Goal: Information Seeking & Learning: Find specific page/section

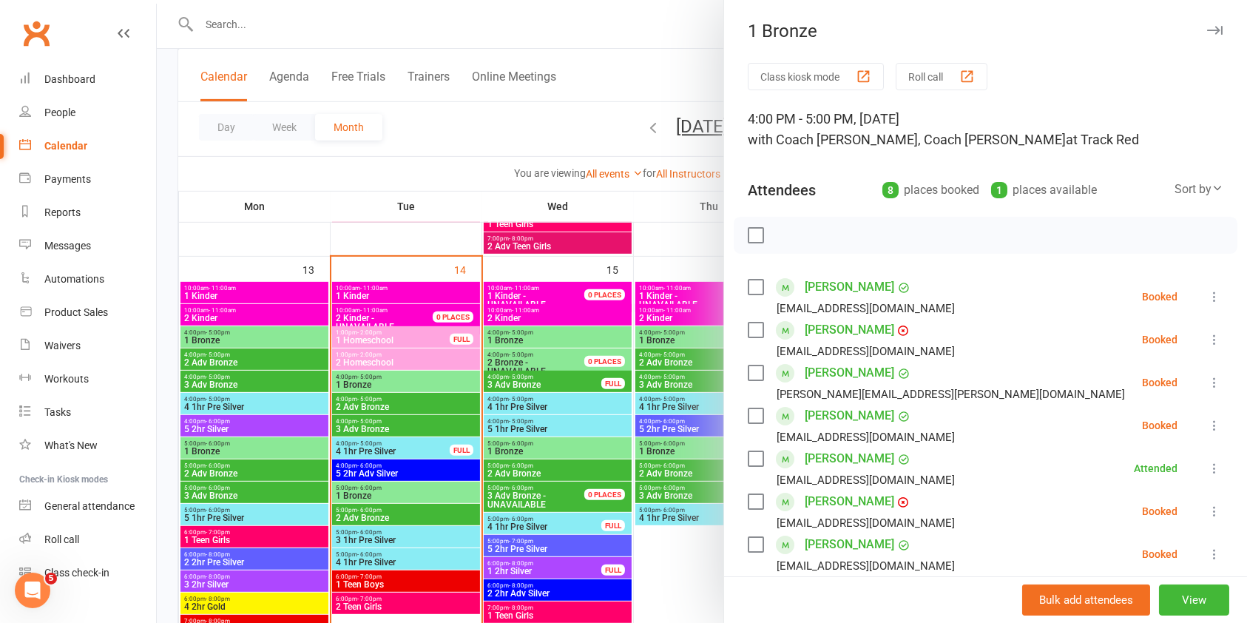
scroll to position [575, 0]
click at [415, 277] on div at bounding box center [702, 311] width 1090 height 623
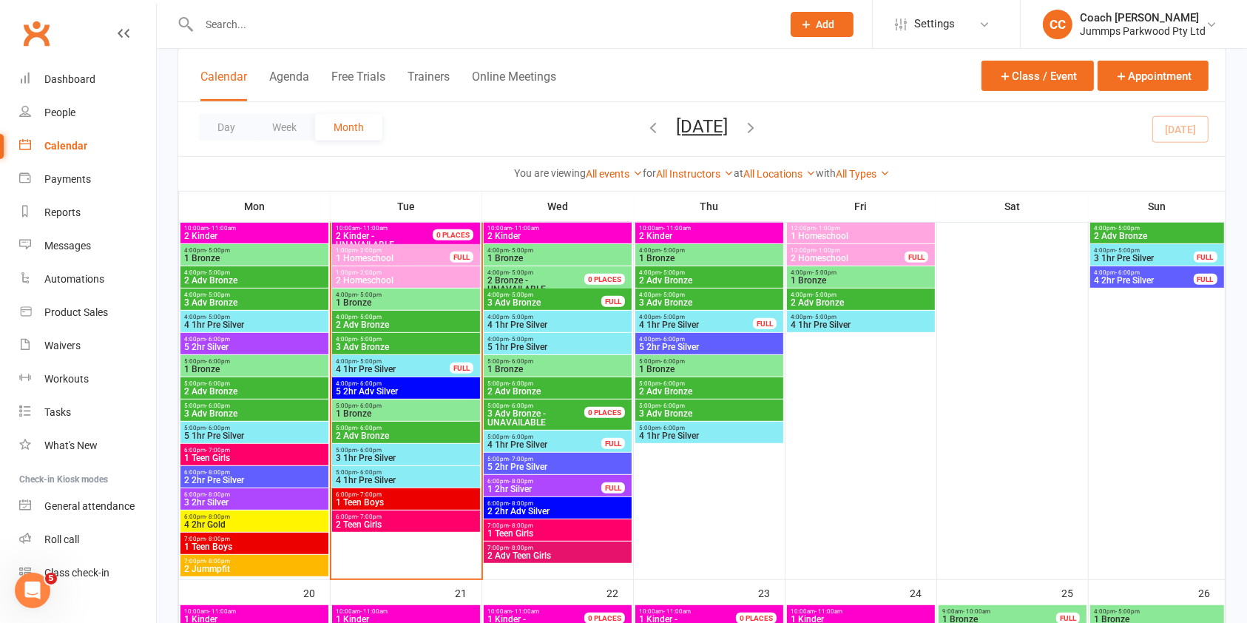
scroll to position [660, 0]
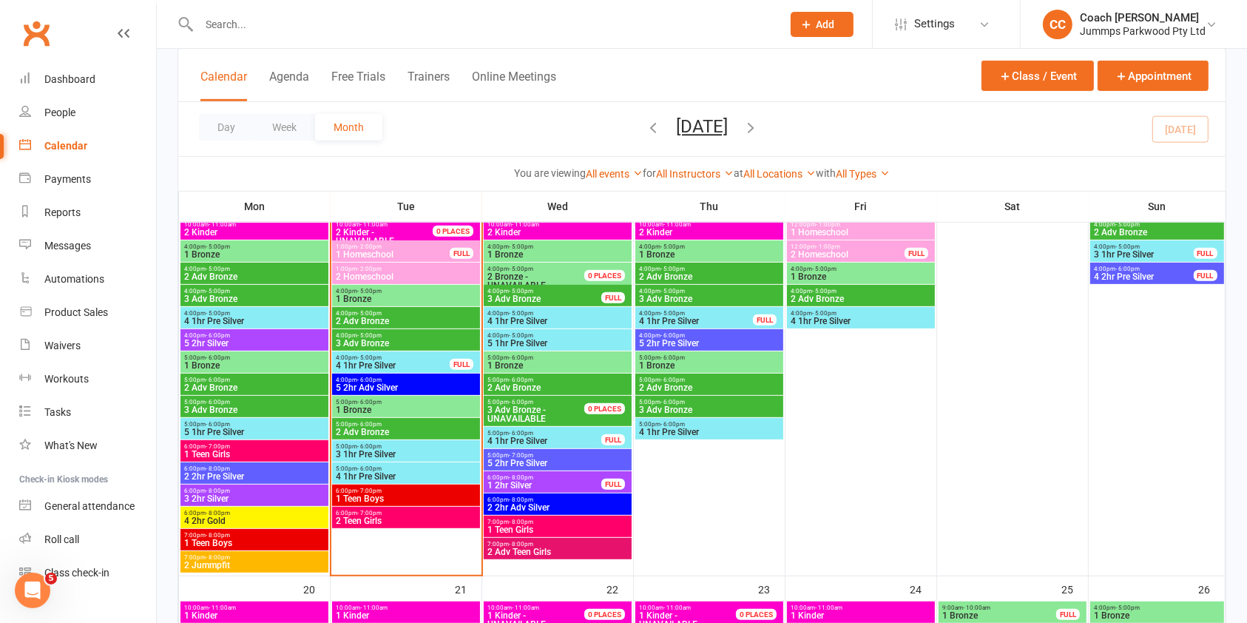
click at [396, 277] on span "2 Homeschool" at bounding box center [406, 276] width 142 height 9
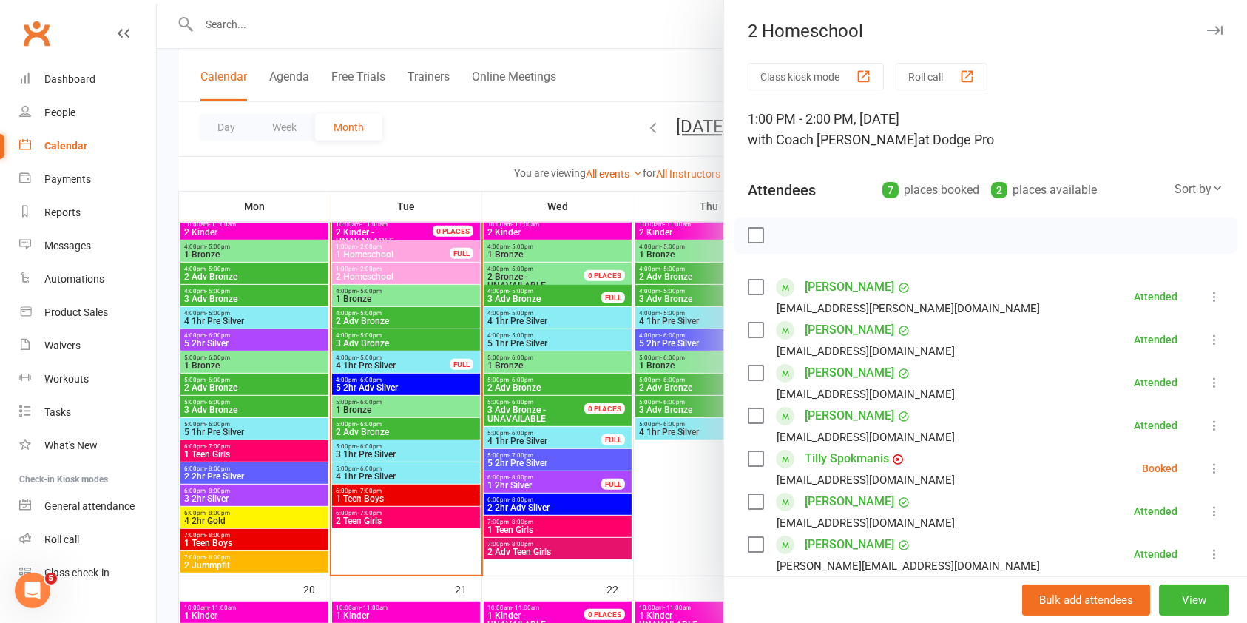
click at [396, 277] on div at bounding box center [702, 311] width 1090 height 623
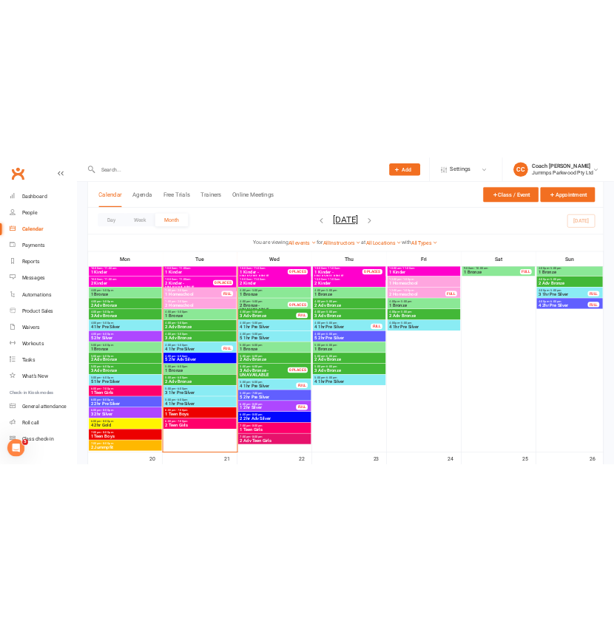
scroll to position [636, 0]
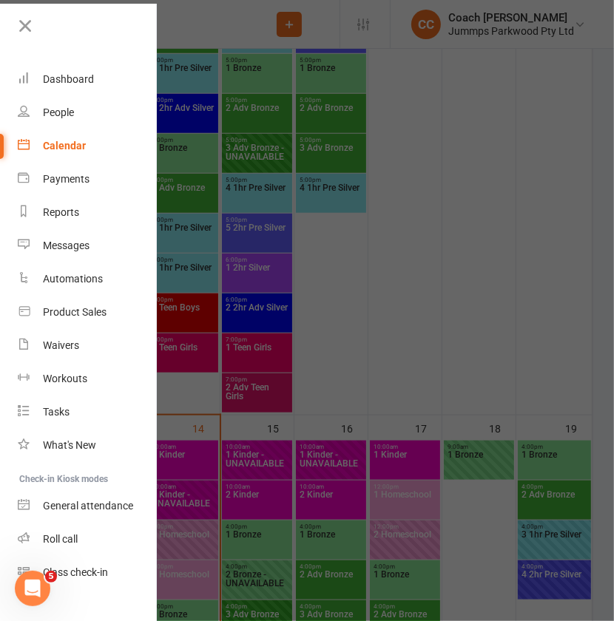
click at [393, 100] on div at bounding box center [307, 310] width 614 height 621
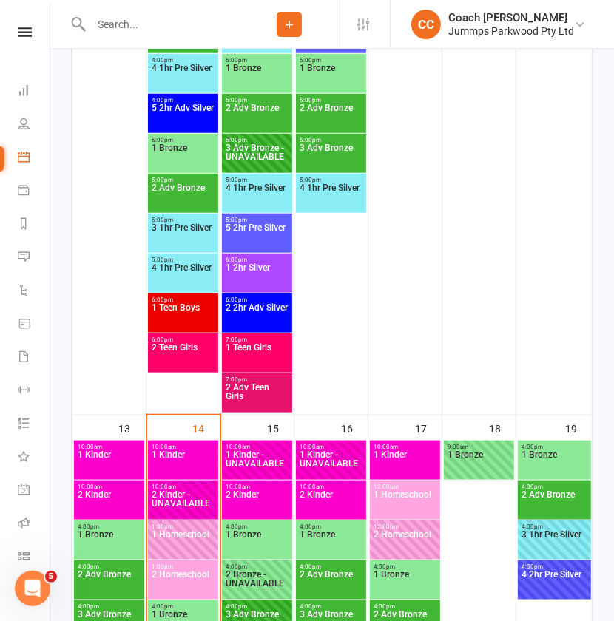
click at [181, 19] on input "text" at bounding box center [163, 24] width 152 height 21
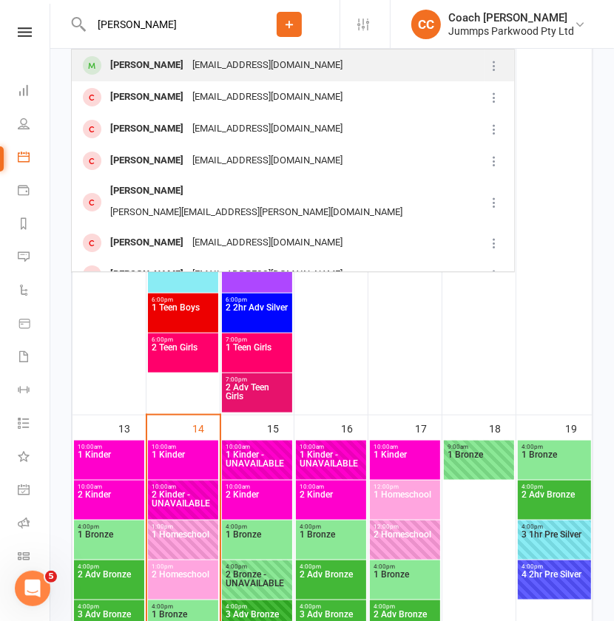
type input "[PERSON_NAME]"
click at [140, 66] on div "[PERSON_NAME]" at bounding box center [147, 65] width 82 height 21
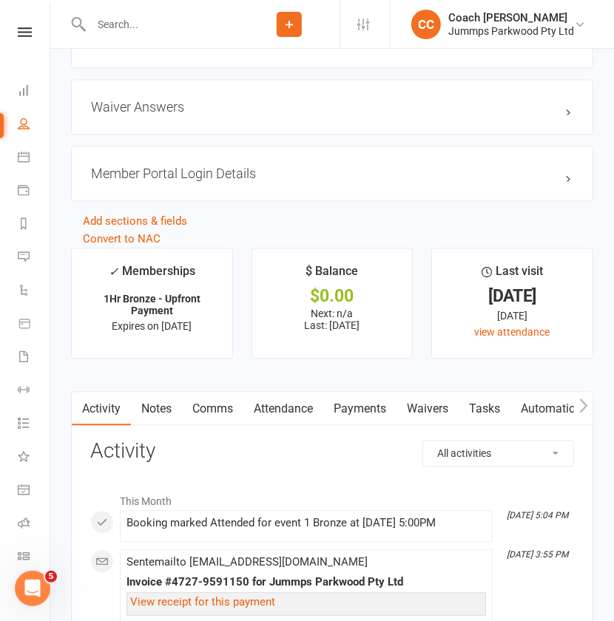
scroll to position [1539, 0]
click at [360, 410] on link "Payments" at bounding box center [359, 408] width 73 height 34
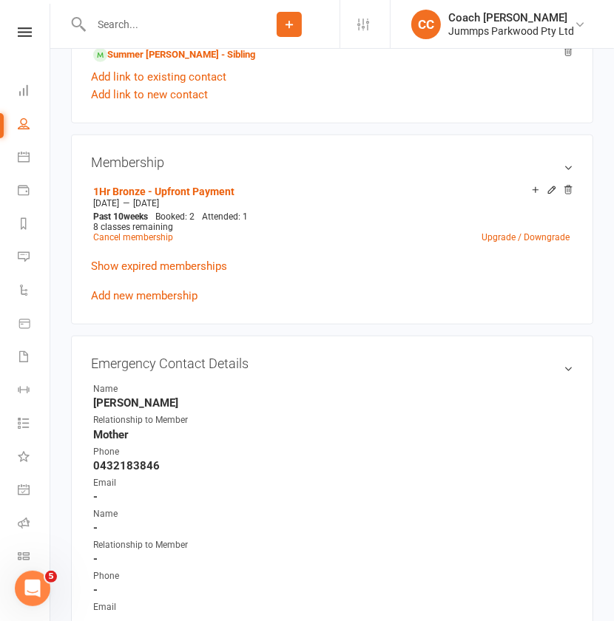
scroll to position [427, 0]
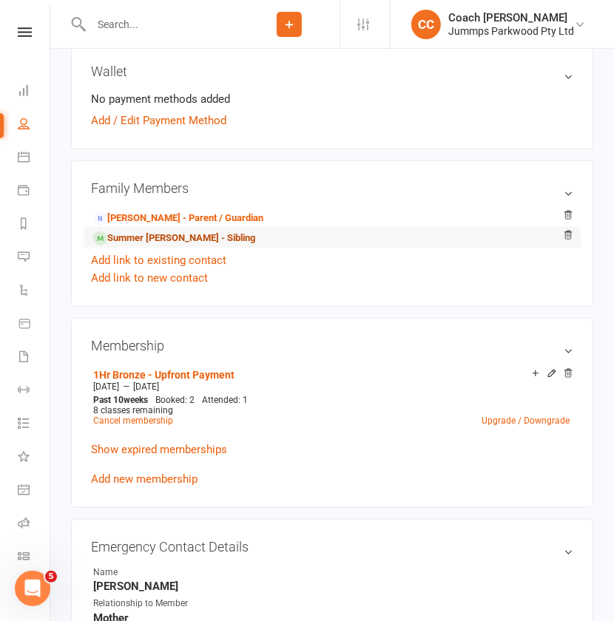
click at [154, 238] on link "Summer [PERSON_NAME] - Sibling" at bounding box center [174, 239] width 162 height 16
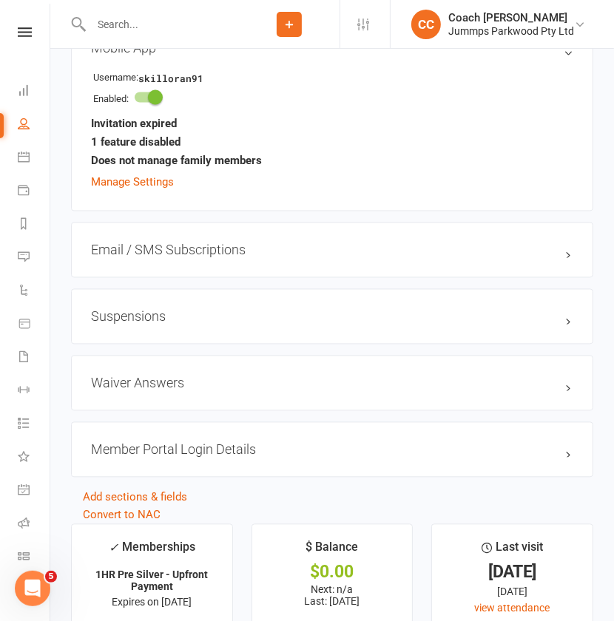
scroll to position [1719, 0]
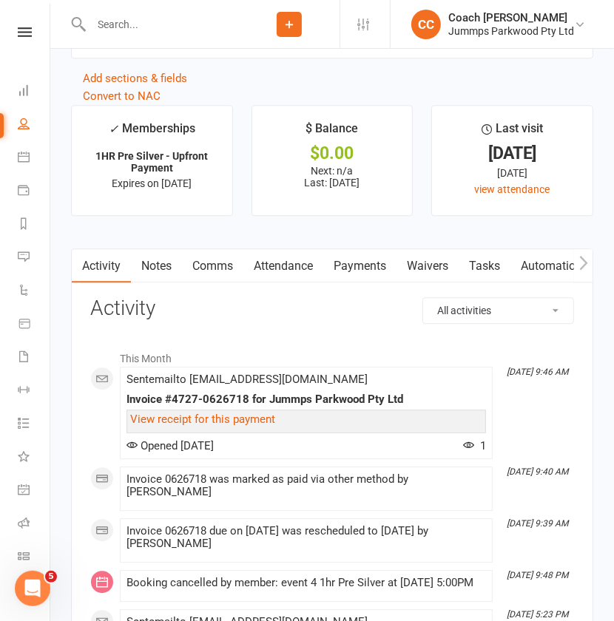
click at [361, 260] on link "Payments" at bounding box center [359, 266] width 73 height 34
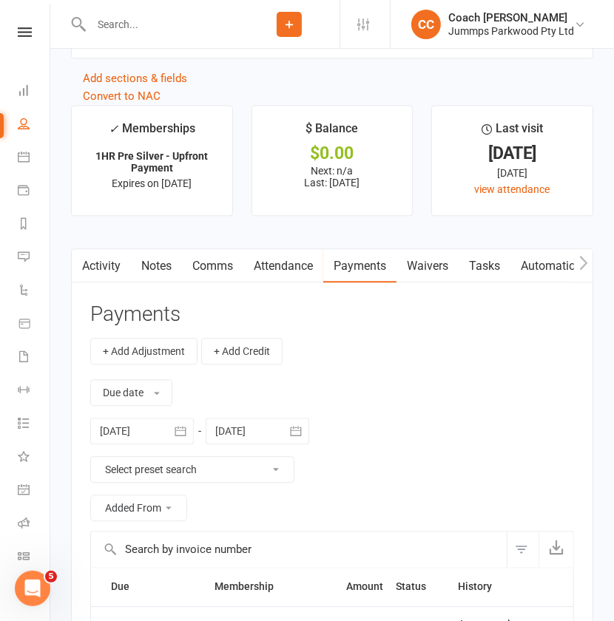
scroll to position [2122, 0]
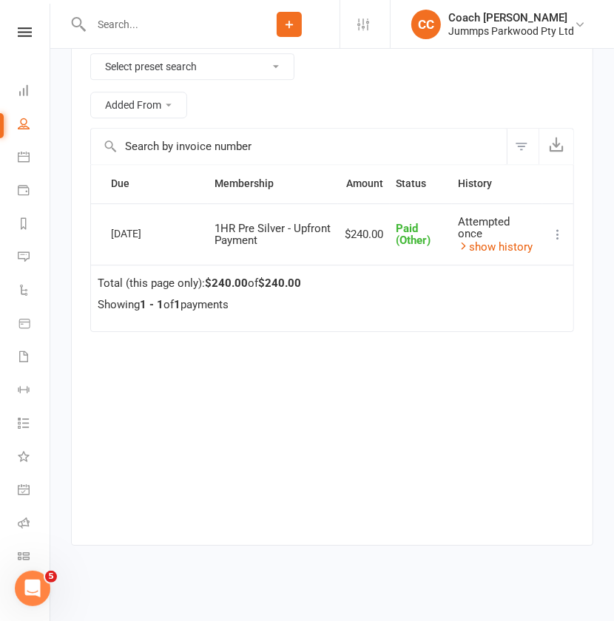
click at [219, 30] on input "text" at bounding box center [163, 24] width 152 height 21
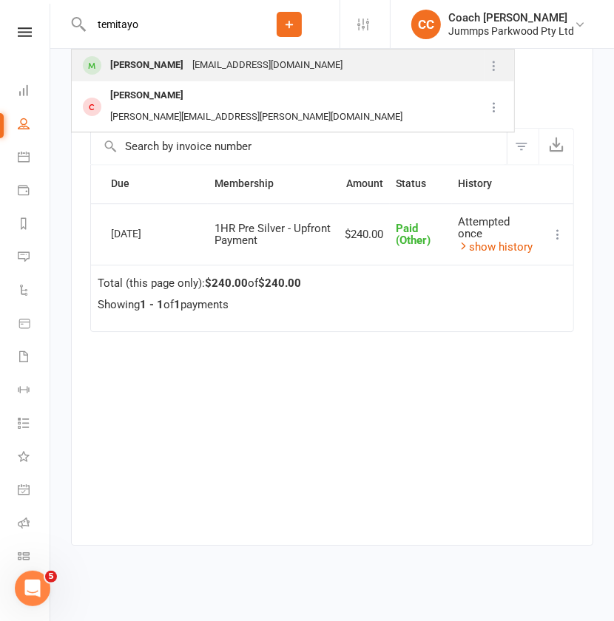
type input "temitayo"
click at [148, 68] on div "[PERSON_NAME]" at bounding box center [147, 65] width 82 height 21
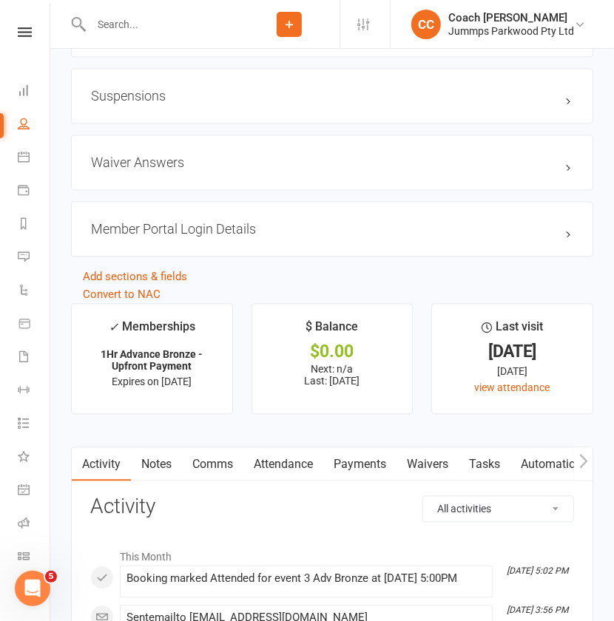
scroll to position [1457, 0]
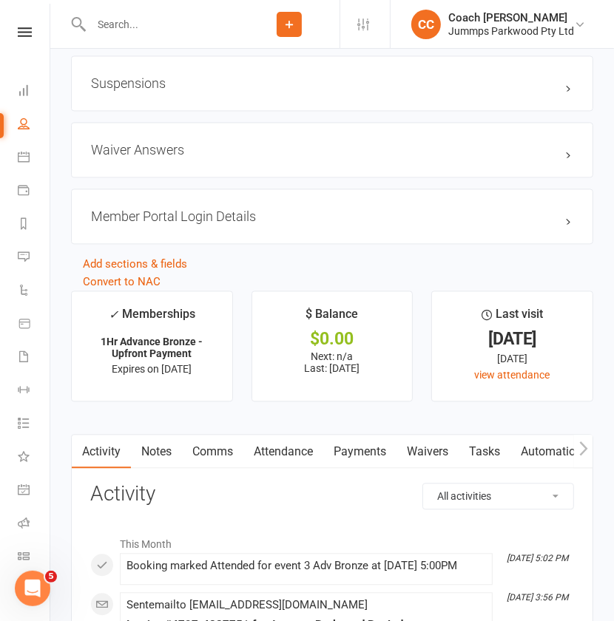
click at [348, 453] on link "Payments" at bounding box center [359, 452] width 73 height 34
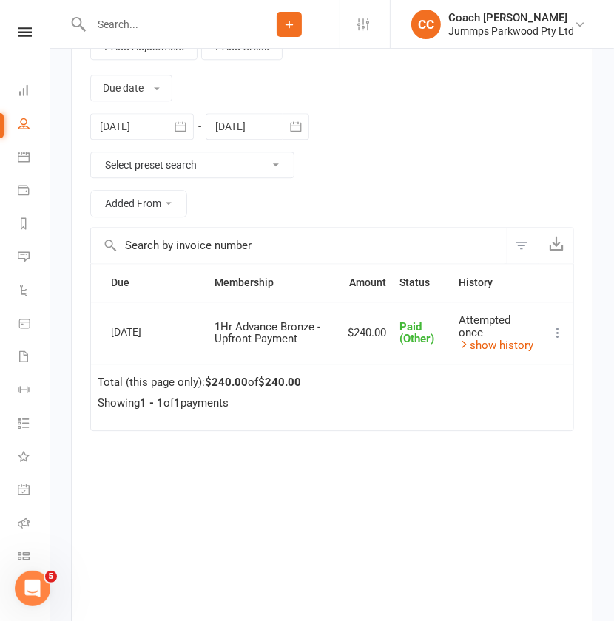
scroll to position [1948, 0]
click at [133, 22] on input "text" at bounding box center [163, 24] width 152 height 21
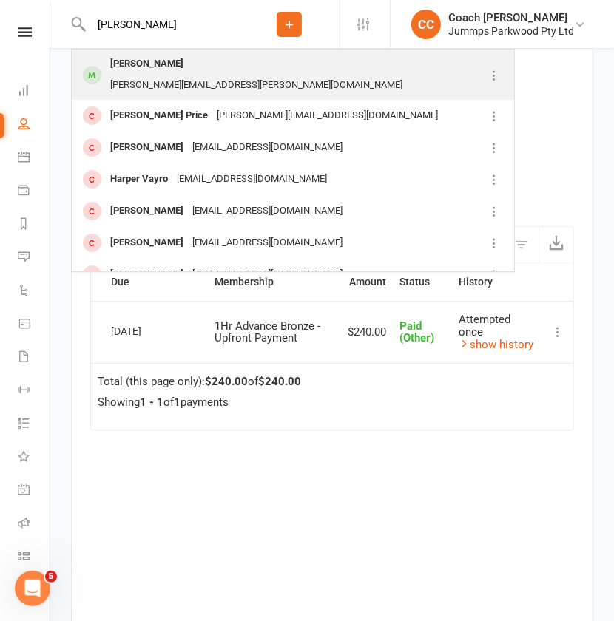
type input "[PERSON_NAME]"
click at [157, 69] on div "[PERSON_NAME]" at bounding box center [147, 63] width 82 height 21
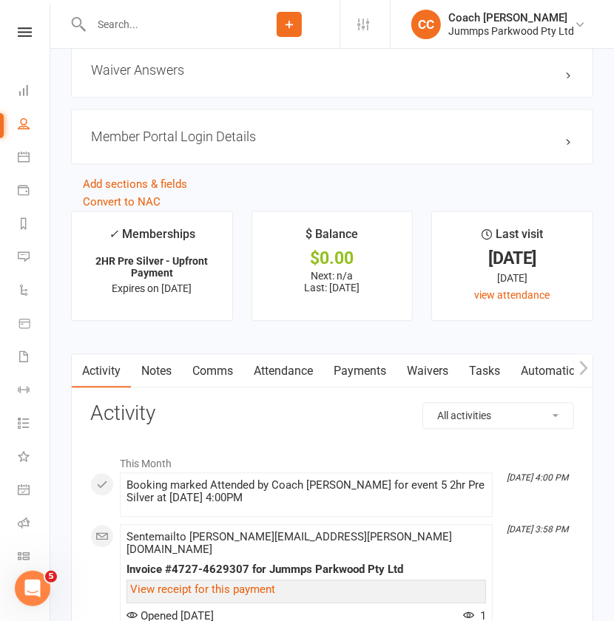
scroll to position [1557, 0]
click at [351, 368] on link "Payments" at bounding box center [359, 370] width 73 height 34
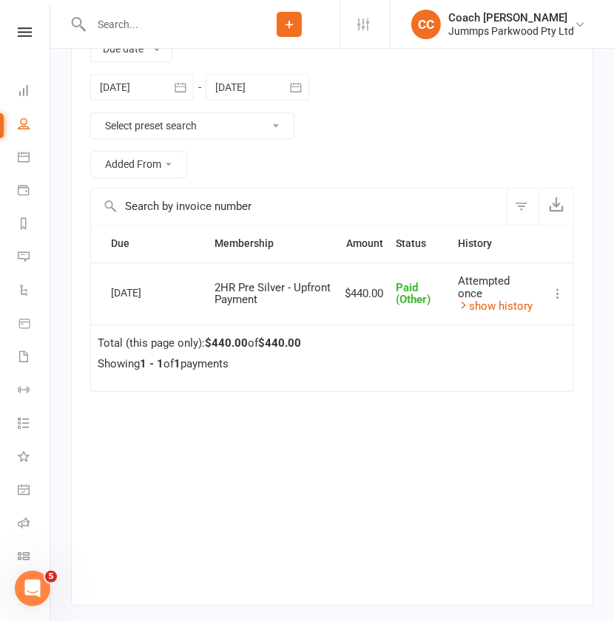
scroll to position [2003, 0]
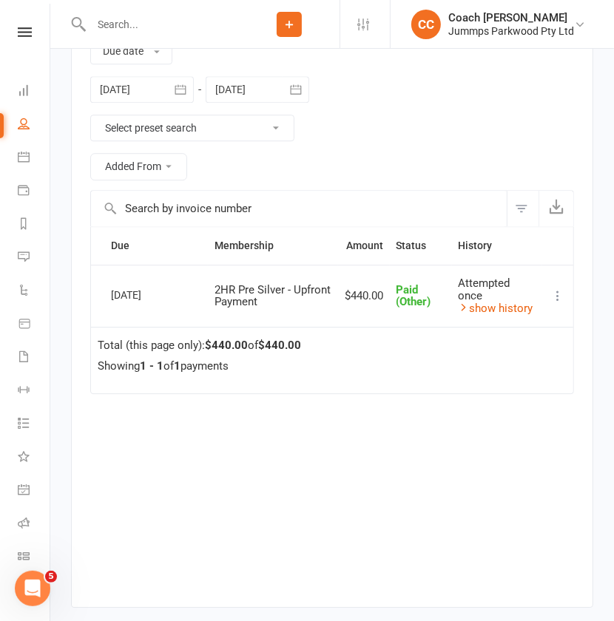
click at [148, 28] on input "text" at bounding box center [163, 24] width 152 height 21
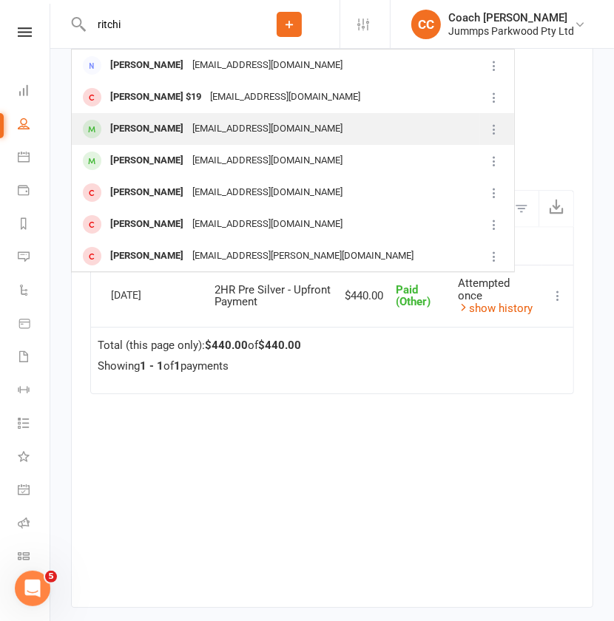
type input "ritchi"
click at [160, 129] on div "[PERSON_NAME]" at bounding box center [147, 128] width 82 height 21
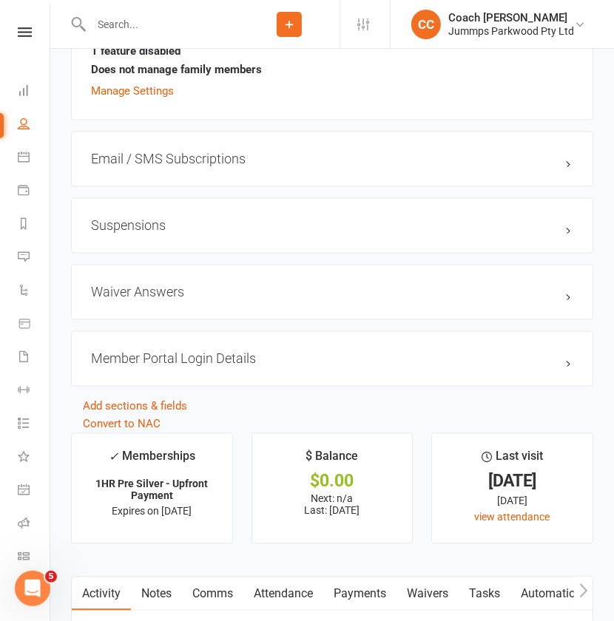
scroll to position [1379, 0]
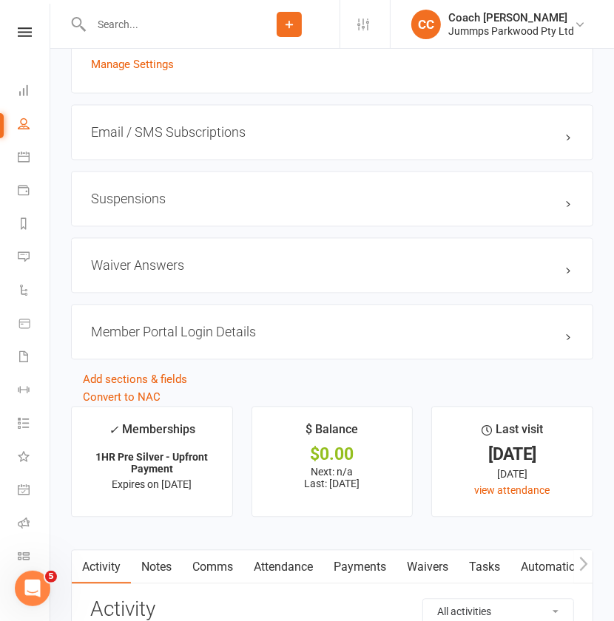
click at [355, 565] on link "Payments" at bounding box center [359, 568] width 73 height 34
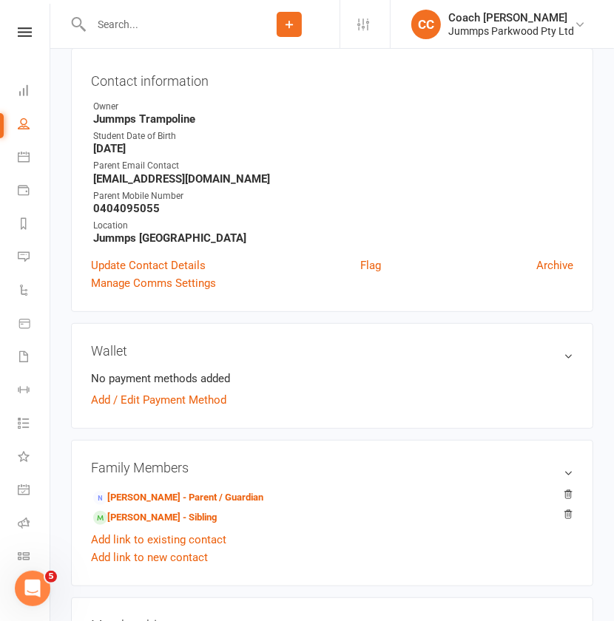
scroll to position [127, 0]
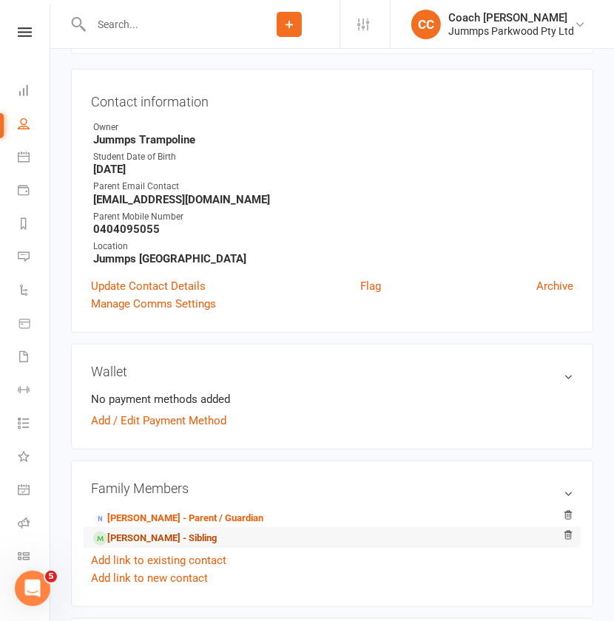
click at [123, 540] on link "[PERSON_NAME] - Sibling" at bounding box center [154, 539] width 123 height 16
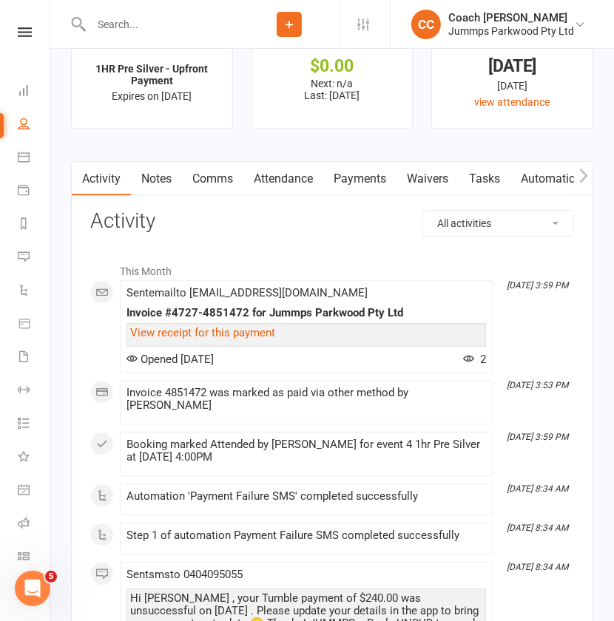
scroll to position [1769, 0]
click at [373, 176] on link "Payments" at bounding box center [359, 178] width 73 height 34
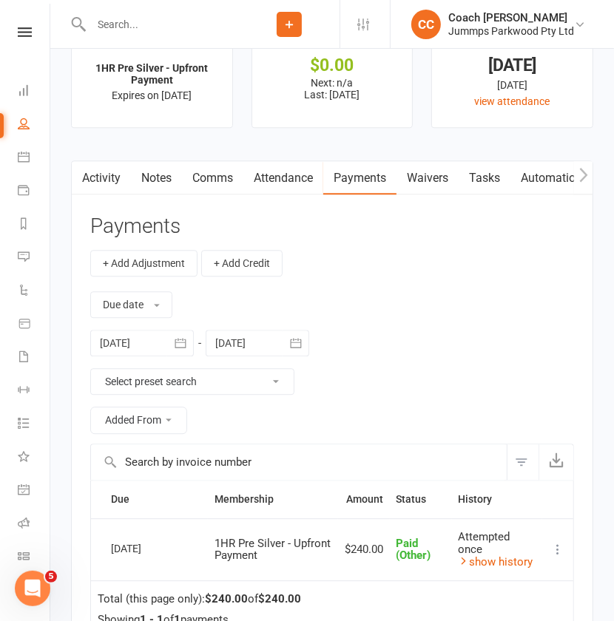
click at [155, 30] on input "text" at bounding box center [163, 24] width 152 height 21
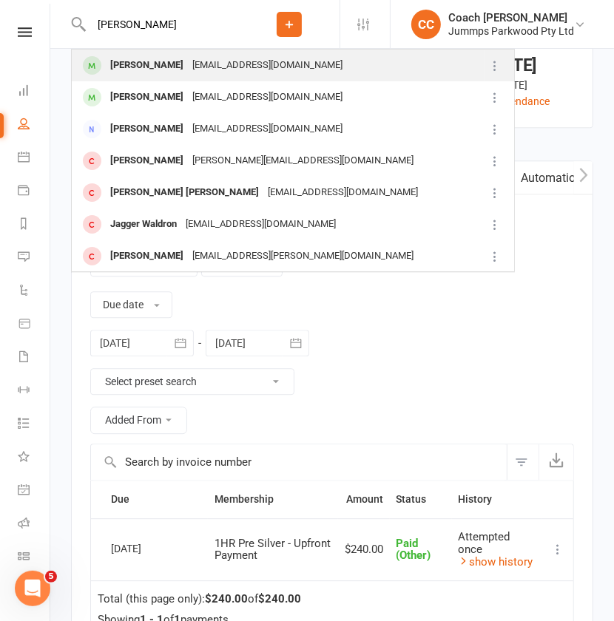
type input "[PERSON_NAME]"
click at [196, 62] on div "[EMAIL_ADDRESS][DOMAIN_NAME]" at bounding box center [267, 65] width 159 height 21
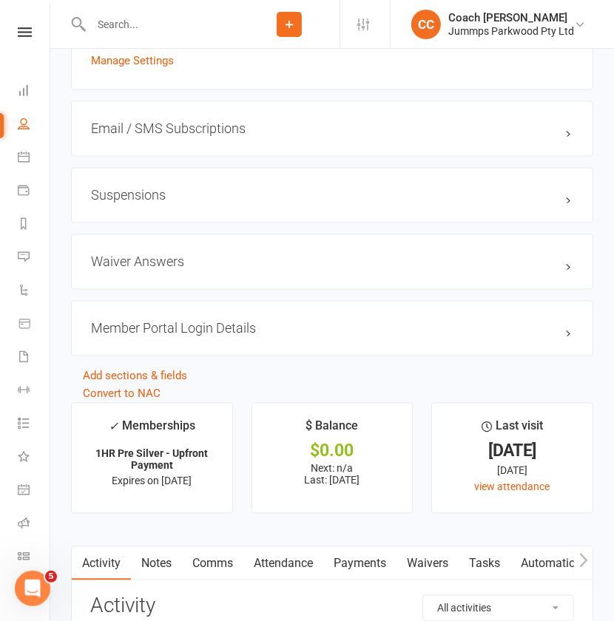
scroll to position [1372, 0]
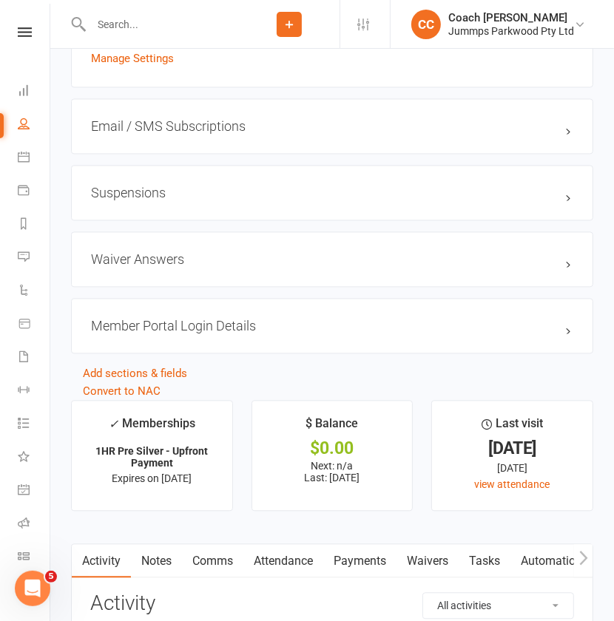
click at [360, 553] on link "Payments" at bounding box center [359, 562] width 73 height 34
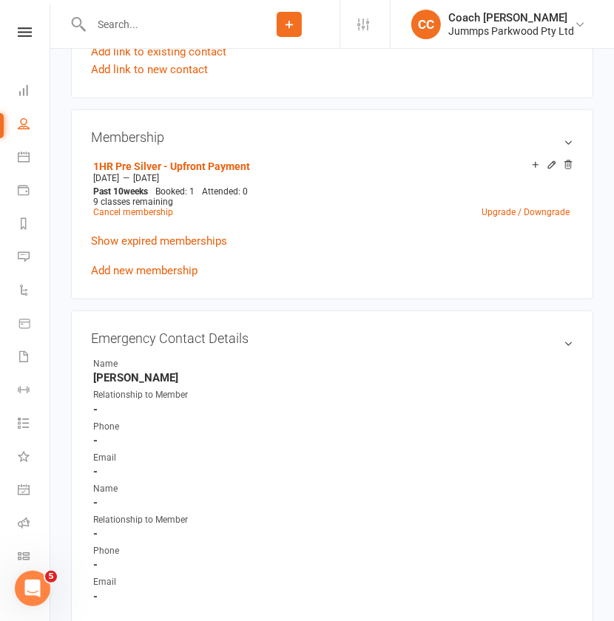
scroll to position [309, 0]
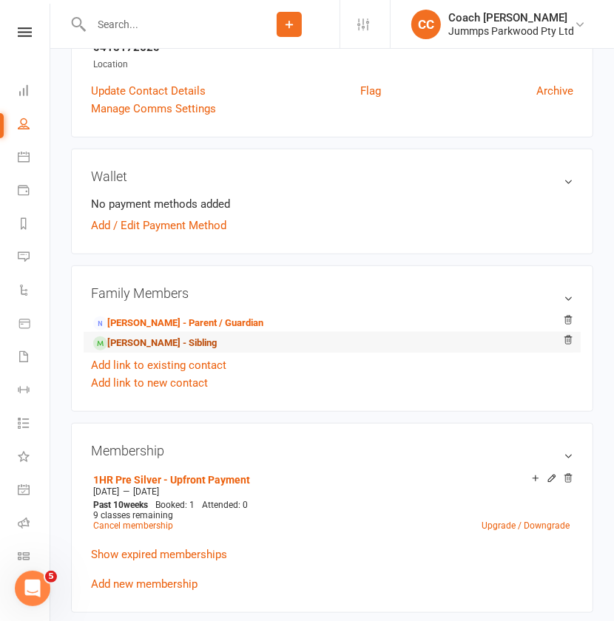
click at [126, 340] on link "[PERSON_NAME] - Sibling" at bounding box center [154, 344] width 123 height 16
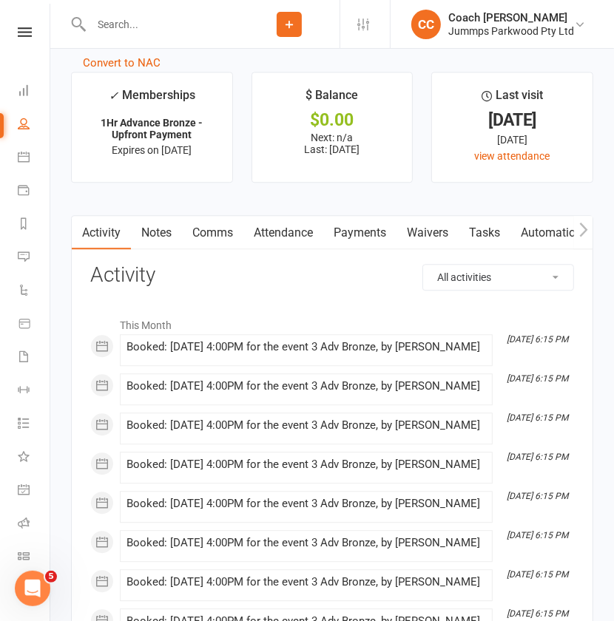
scroll to position [1707, 0]
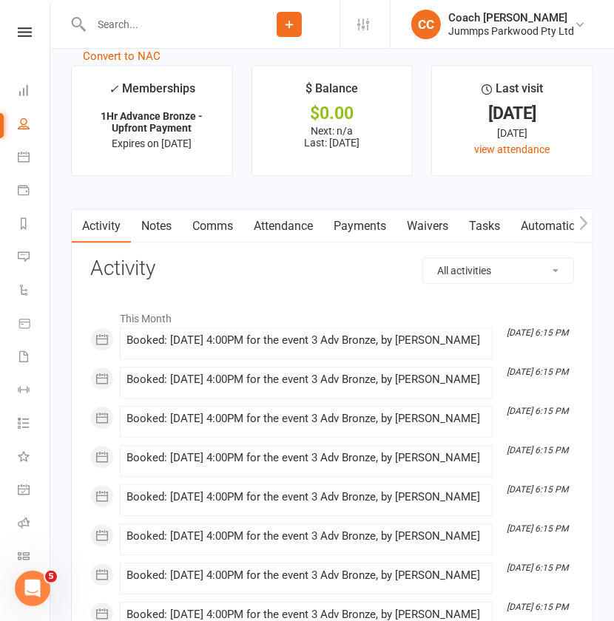
click at [360, 217] on link "Payments" at bounding box center [359, 226] width 73 height 34
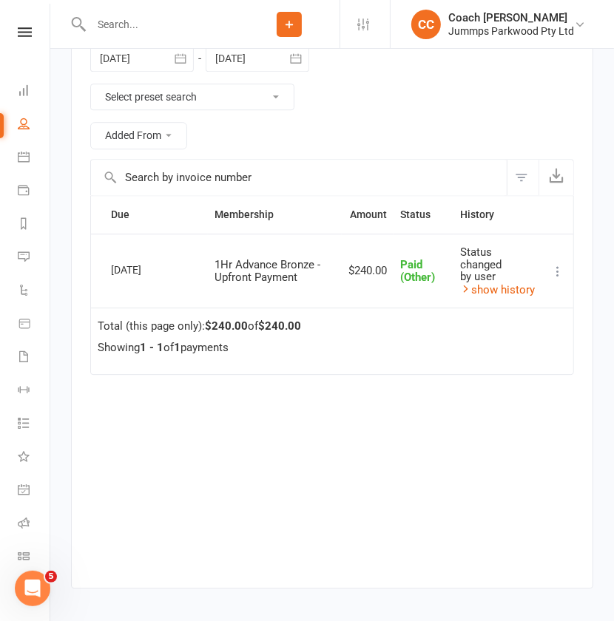
scroll to position [2082, 0]
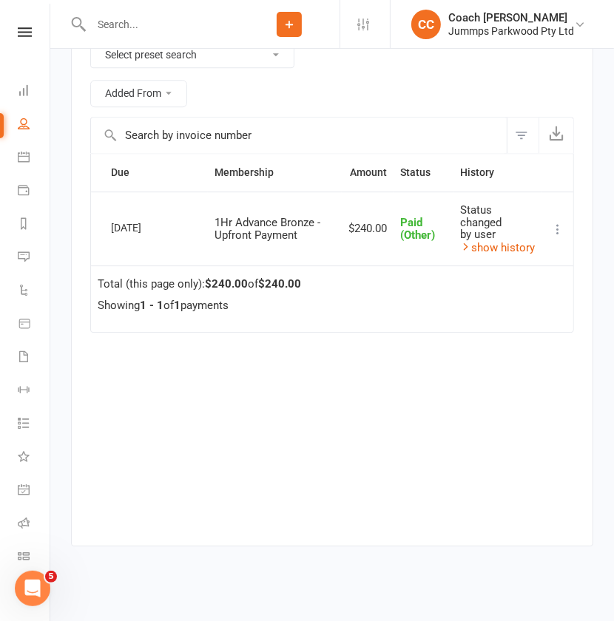
click at [155, 30] on input "text" at bounding box center [163, 24] width 152 height 21
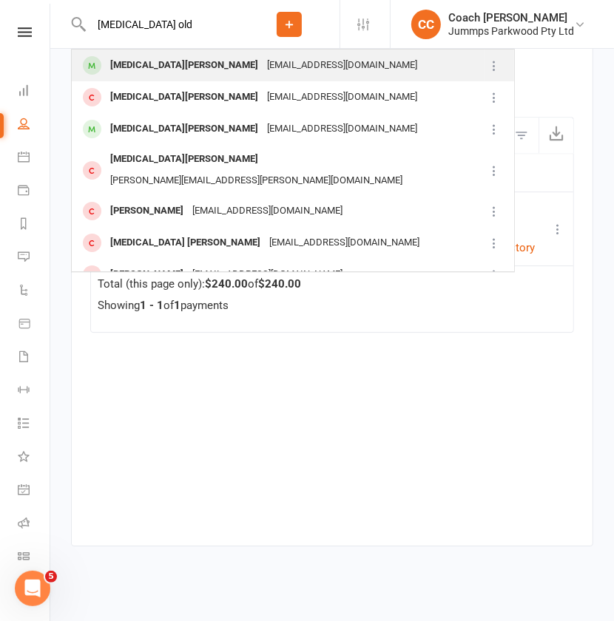
type input "[MEDICAL_DATA] old"
click at [263, 67] on div "[EMAIL_ADDRESS][DOMAIN_NAME]" at bounding box center [342, 65] width 159 height 21
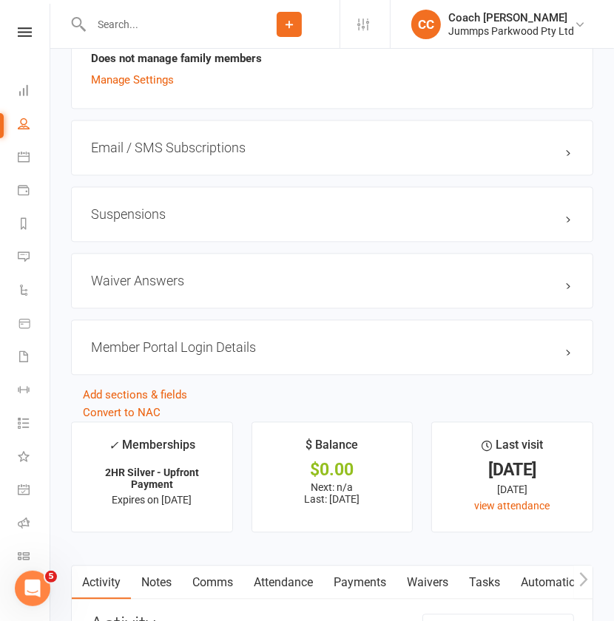
scroll to position [1364, 0]
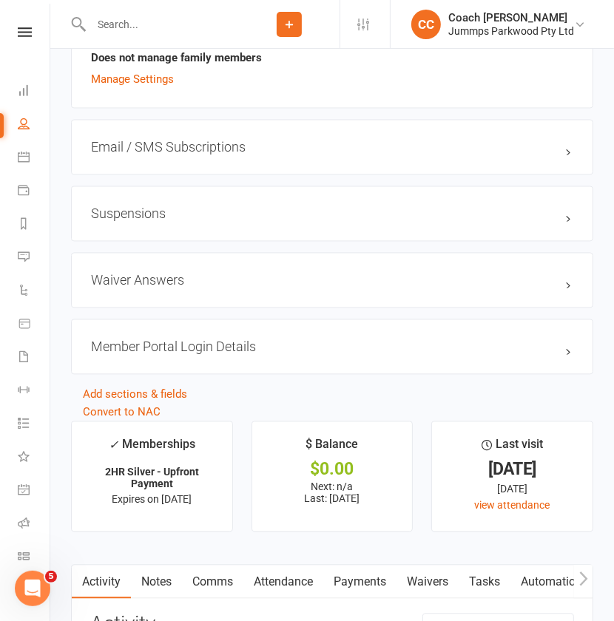
click at [358, 579] on link "Payments" at bounding box center [359, 583] width 73 height 34
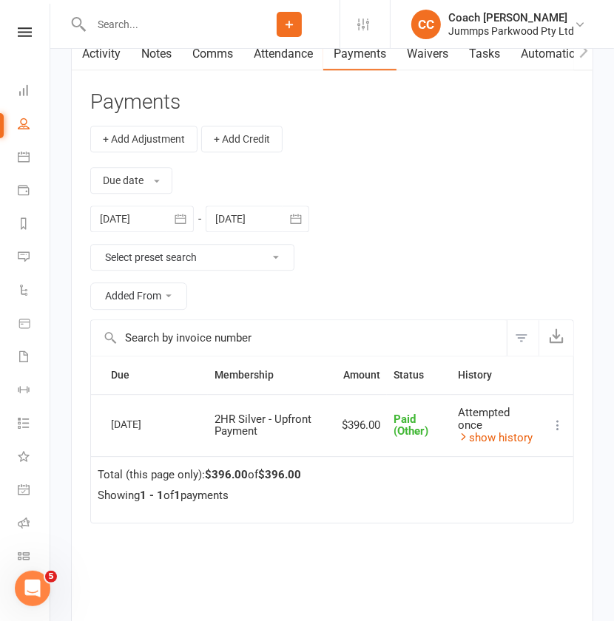
scroll to position [1915, 0]
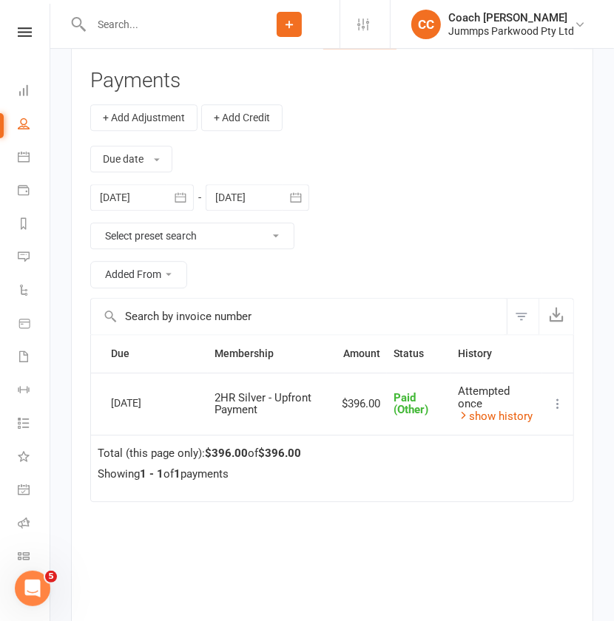
click at [149, 22] on input "text" at bounding box center [163, 24] width 152 height 21
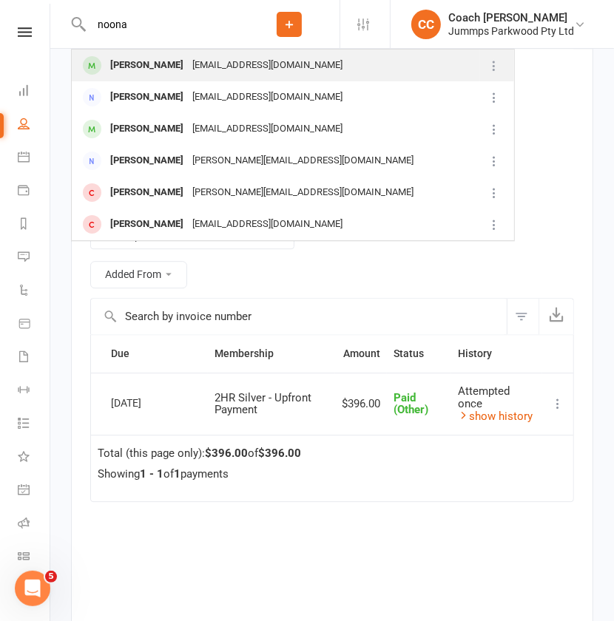
type input "noona"
click at [136, 68] on div "[PERSON_NAME]" at bounding box center [147, 65] width 82 height 21
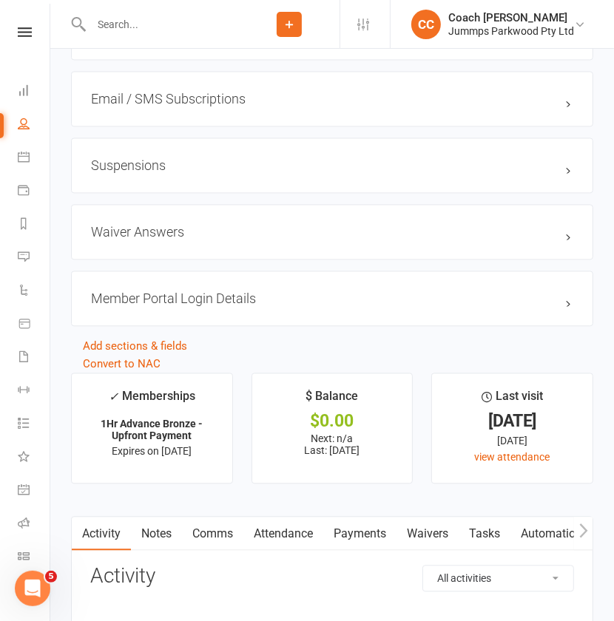
scroll to position [1414, 0]
click at [367, 541] on link "Payments" at bounding box center [359, 533] width 73 height 34
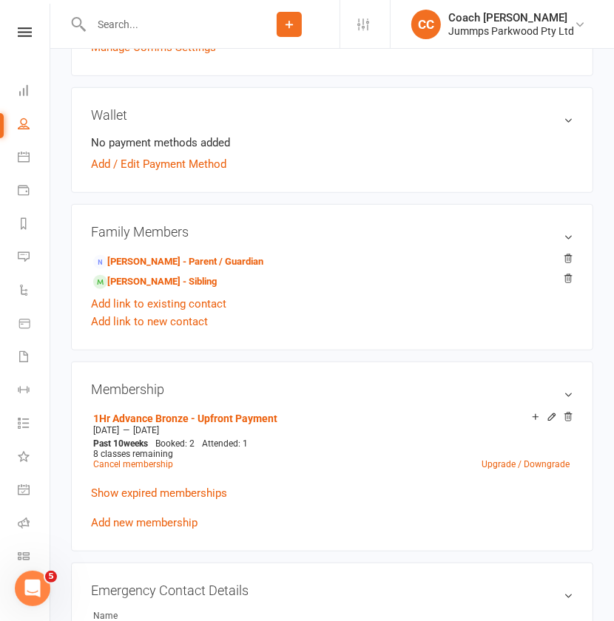
scroll to position [341, 0]
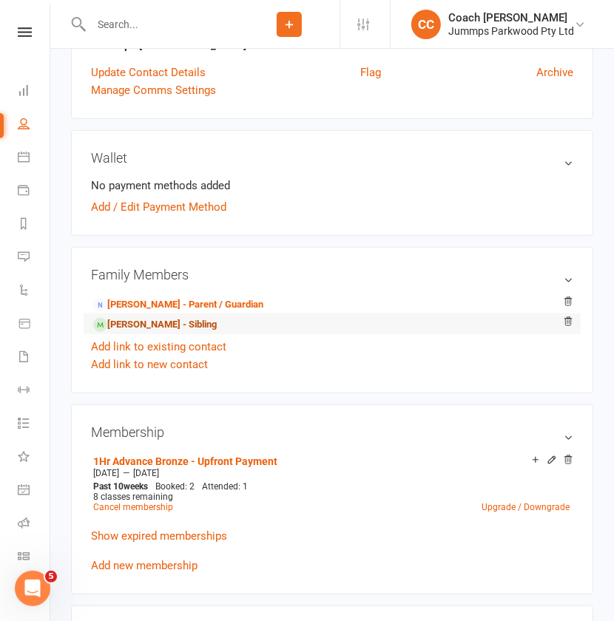
click at [171, 324] on link "[PERSON_NAME] - Sibling" at bounding box center [154, 325] width 123 height 16
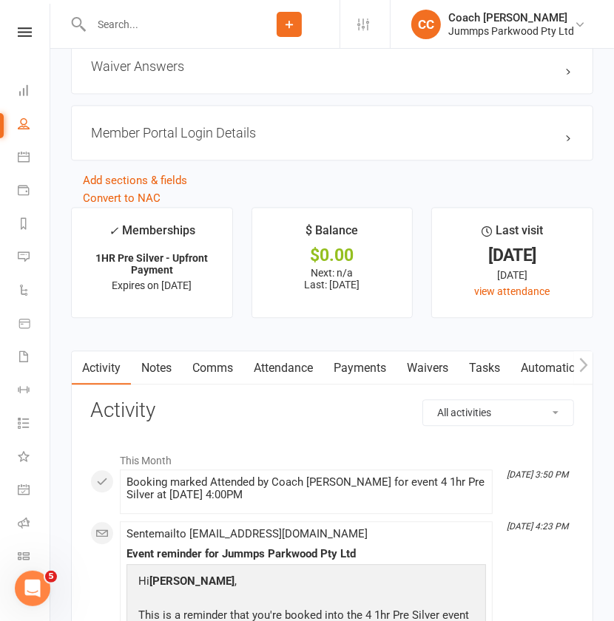
scroll to position [1585, 0]
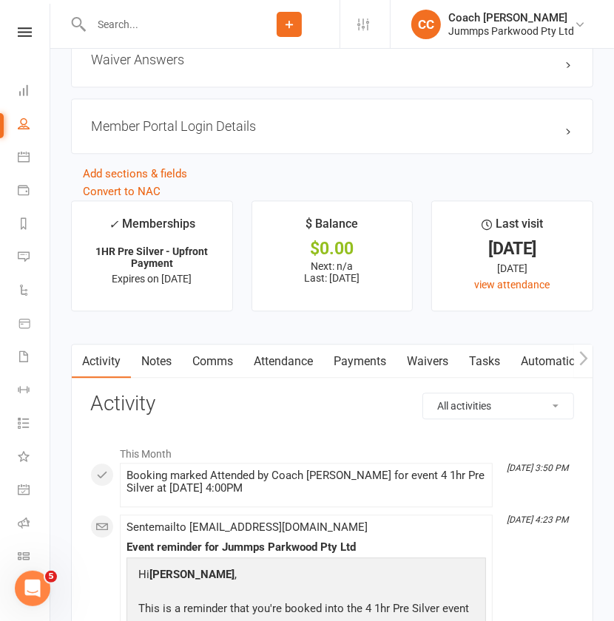
click at [374, 358] on link "Payments" at bounding box center [359, 362] width 73 height 34
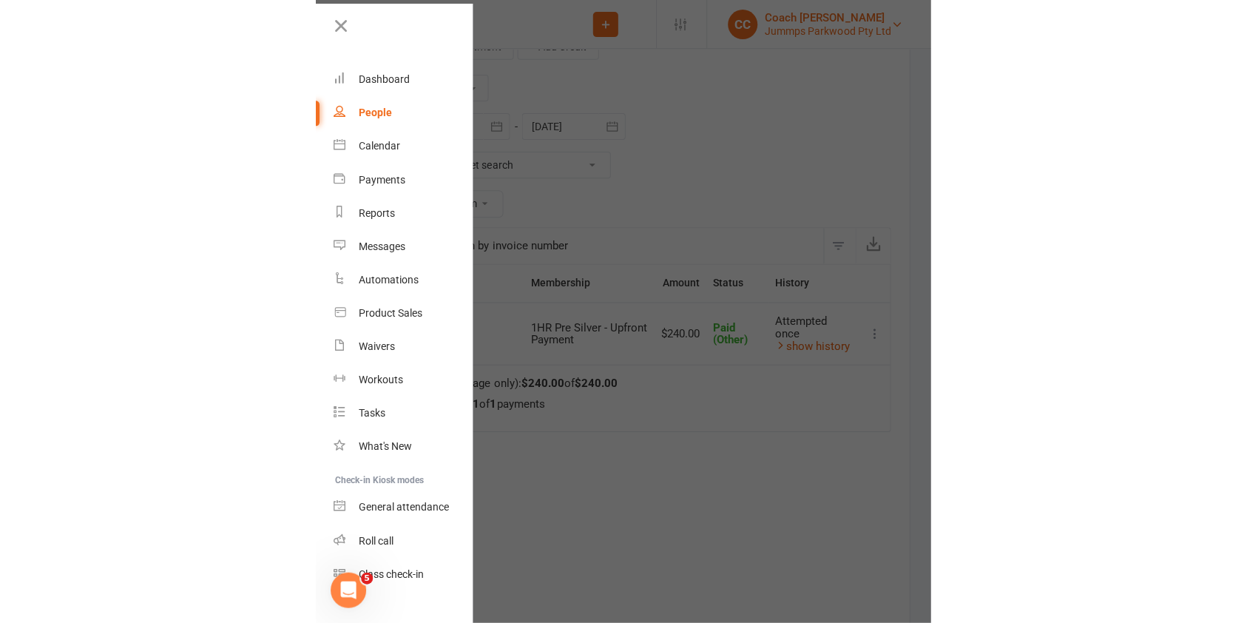
scroll to position [1235, 0]
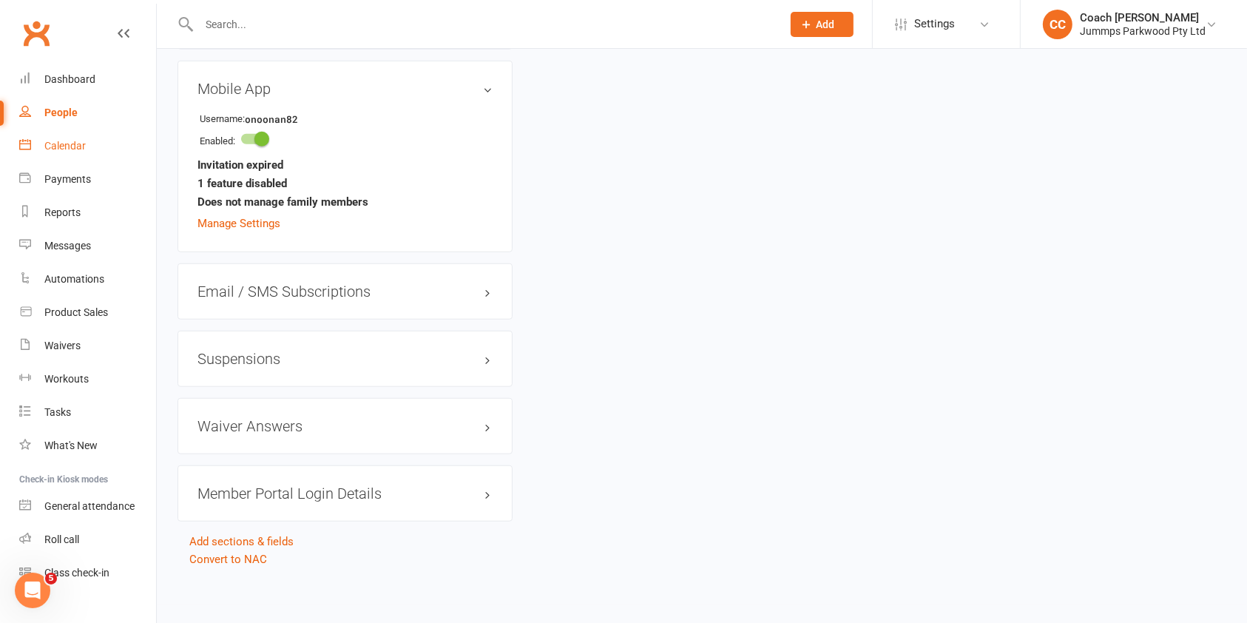
click at [74, 140] on div "Calendar" at bounding box center [64, 146] width 41 height 12
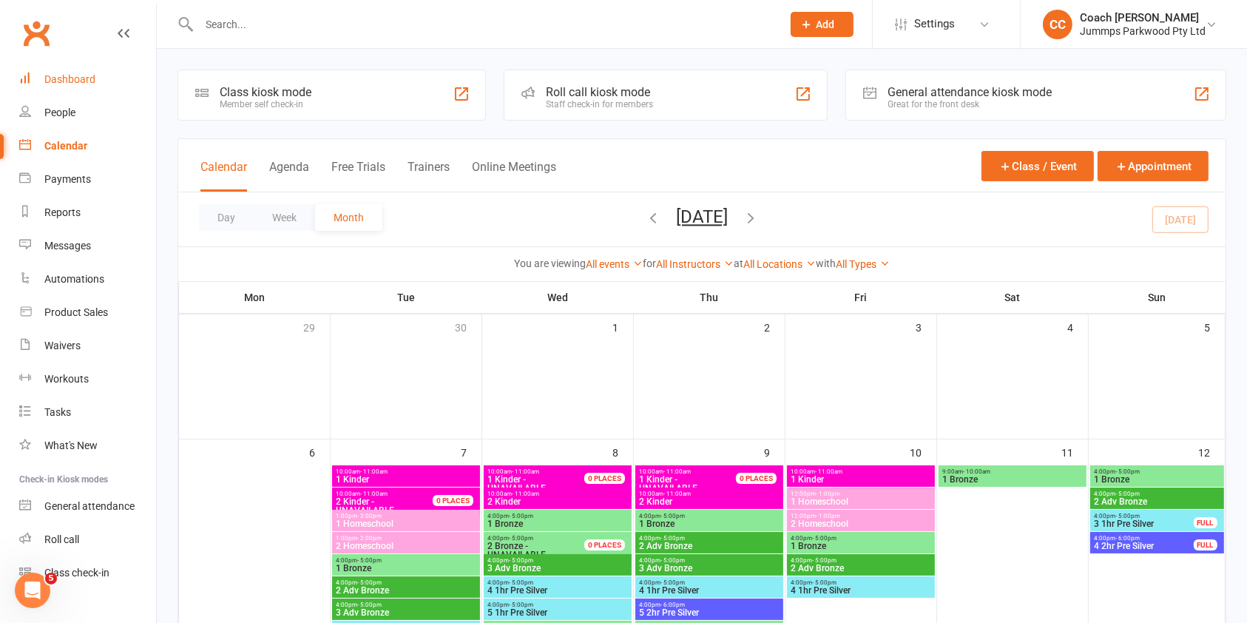
click at [73, 83] on div "Dashboard" at bounding box center [69, 79] width 51 height 12
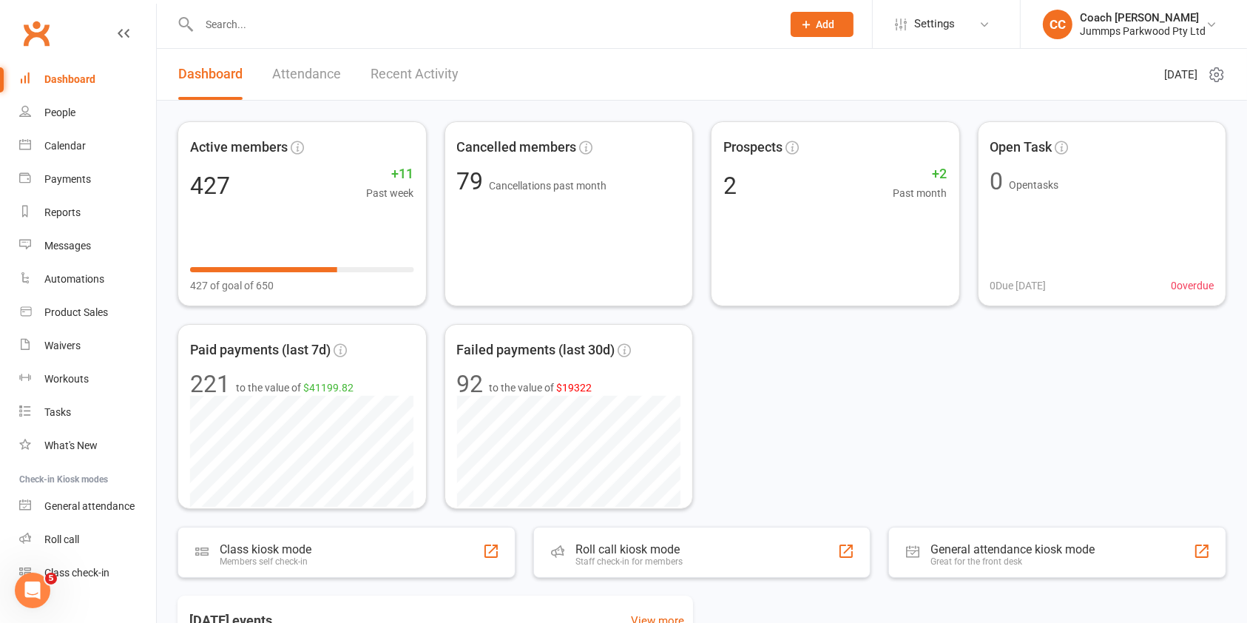
click at [225, 24] on input "text" at bounding box center [482, 24] width 577 height 21
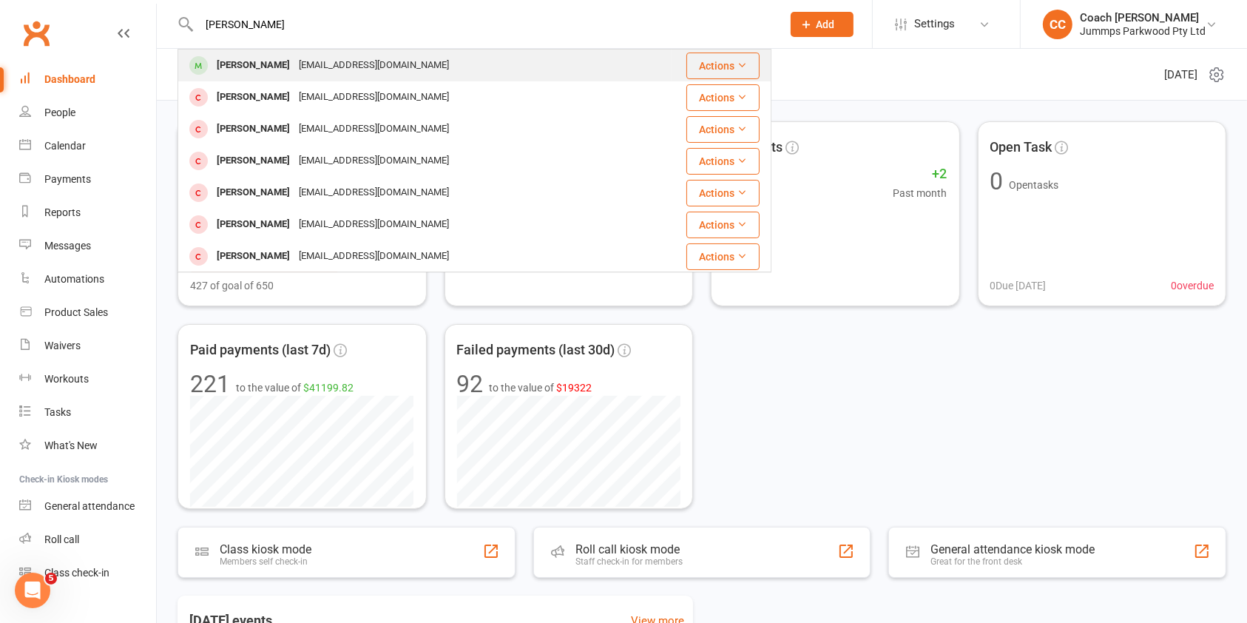
type input "[PERSON_NAME]"
click at [234, 67] on div "[PERSON_NAME]" at bounding box center [253, 65] width 82 height 21
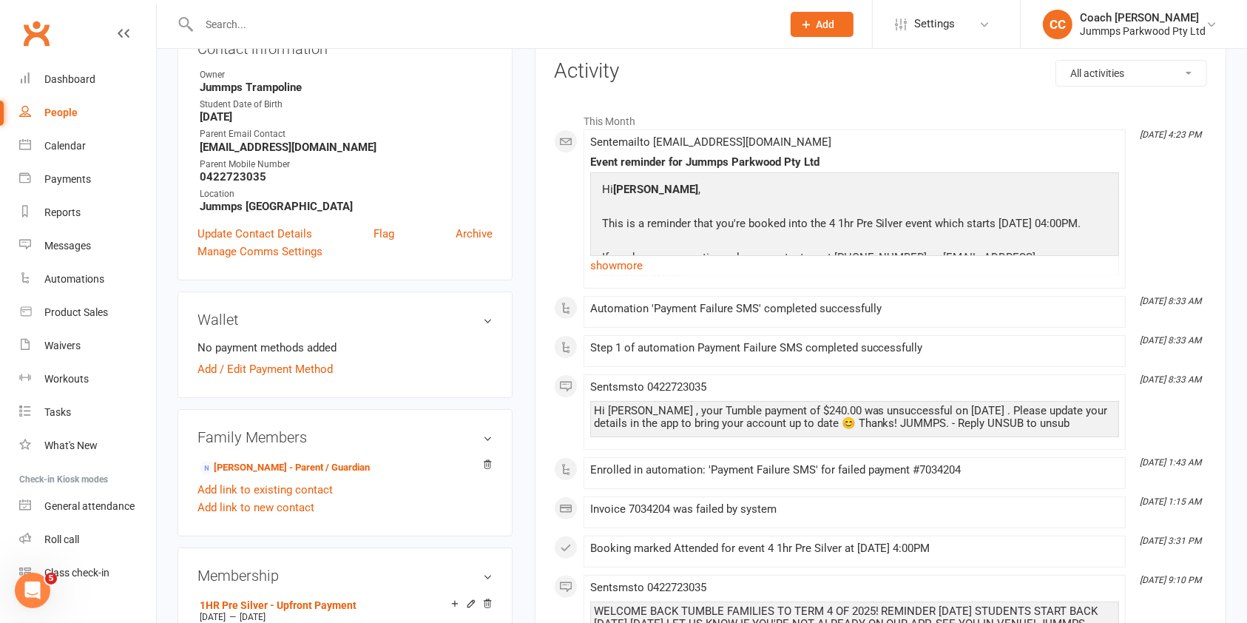
scroll to position [191, 0]
